Goal: Transaction & Acquisition: Purchase product/service

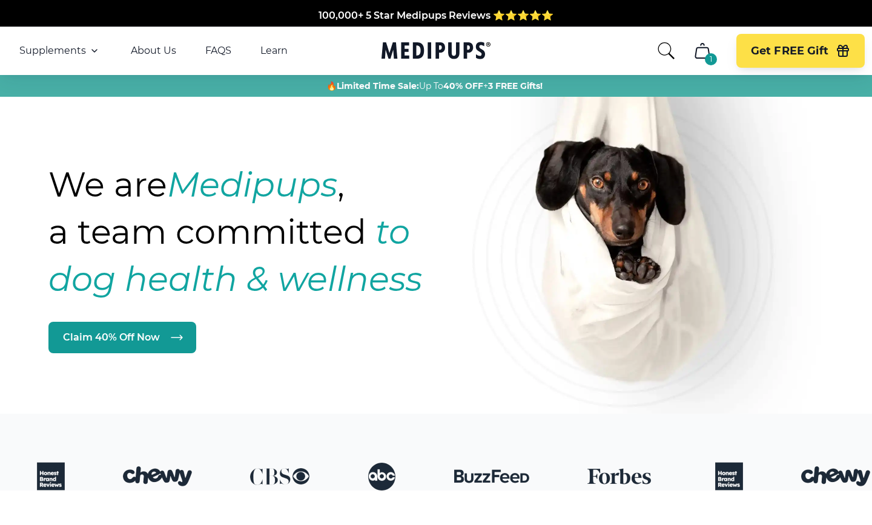
click at [710, 55] on div "1" at bounding box center [711, 59] width 12 height 12
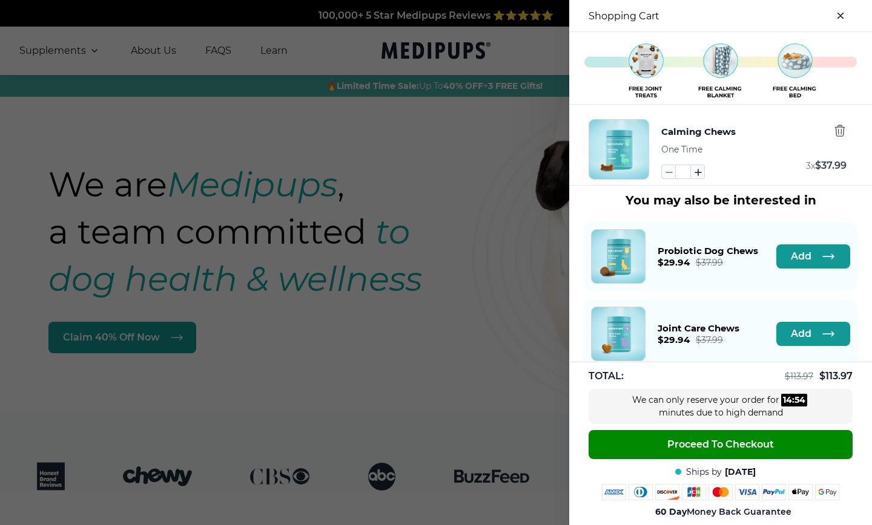
click at [692, 173] on icon "button" at bounding box center [697, 171] width 13 height 13
type input "*"
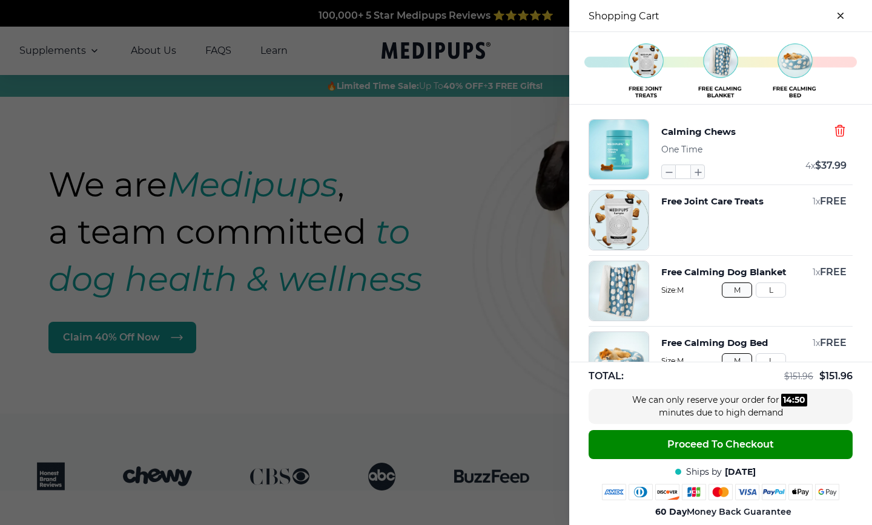
click at [838, 131] on icon "button" at bounding box center [839, 130] width 9 height 11
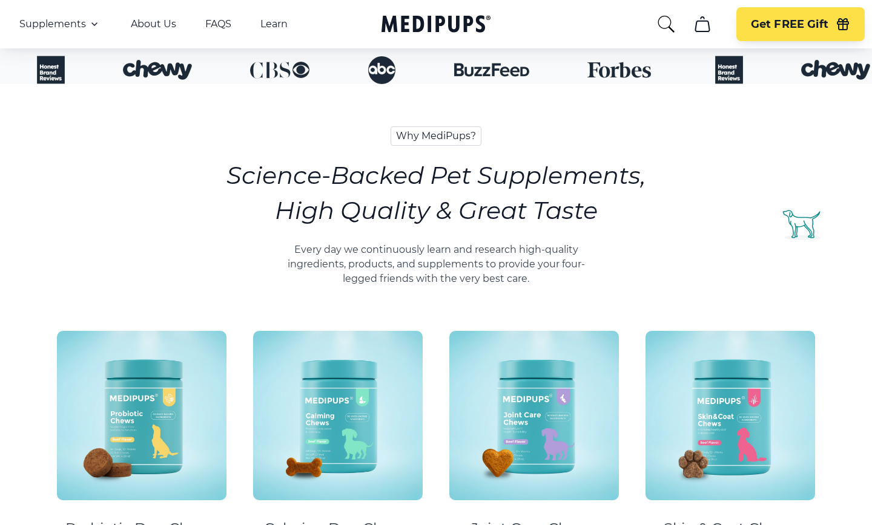
scroll to position [822, 0]
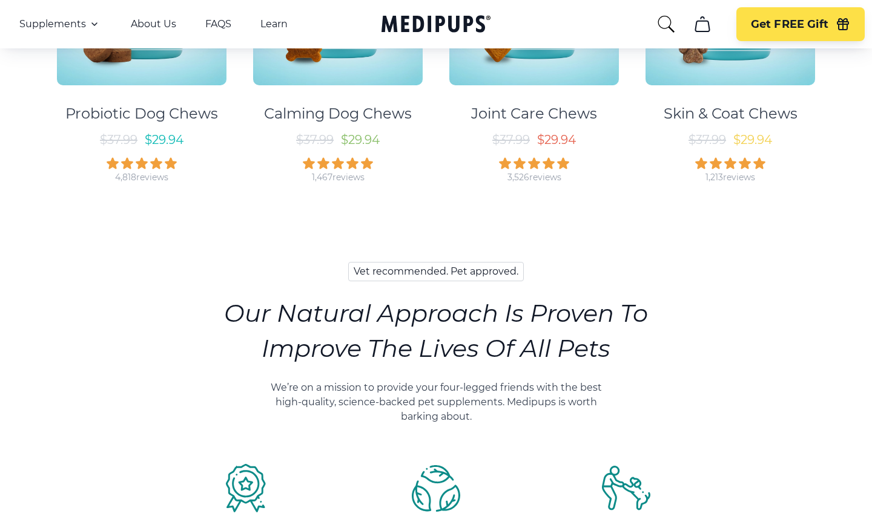
click at [343, 74] on img at bounding box center [338, 1] width 170 height 170
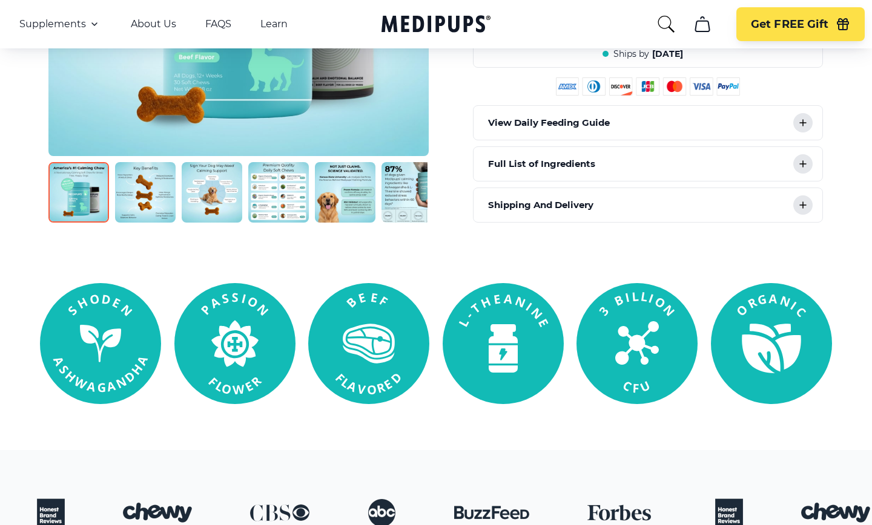
scroll to position [350, 0]
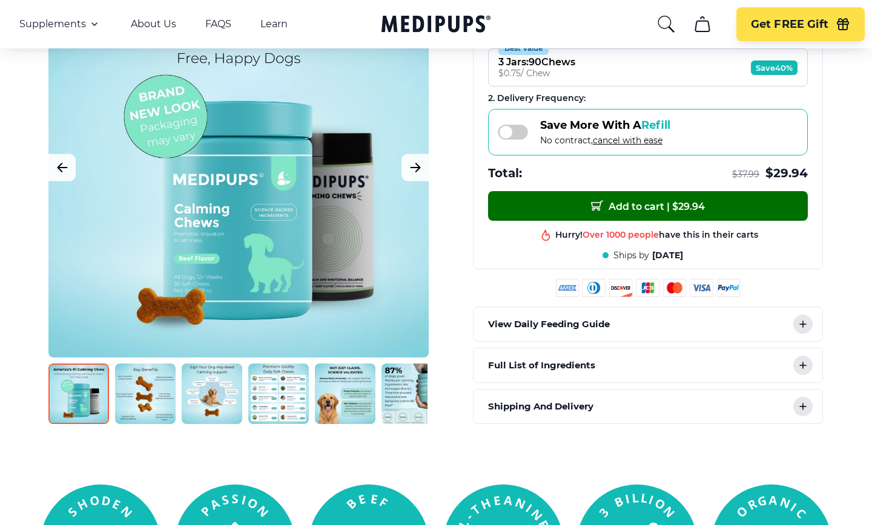
click at [639, 202] on span "Add to cart | $ 29.94" at bounding box center [648, 206] width 114 height 13
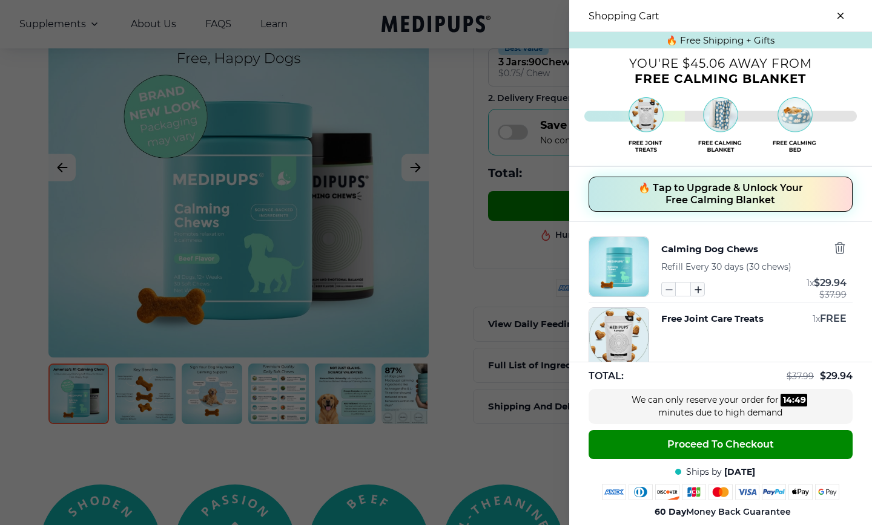
click at [699, 285] on icon "button" at bounding box center [697, 289] width 13 height 13
type input "*"
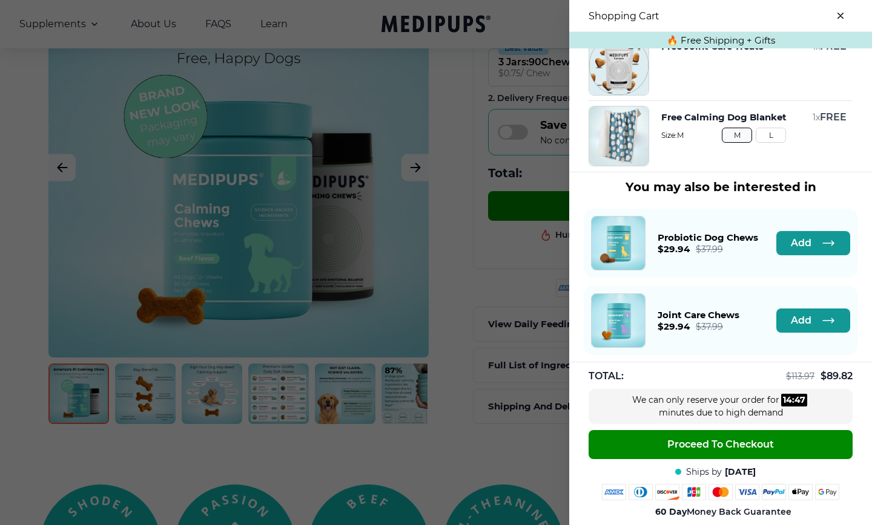
scroll to position [281, 0]
